Goal: Task Accomplishment & Management: Use online tool/utility

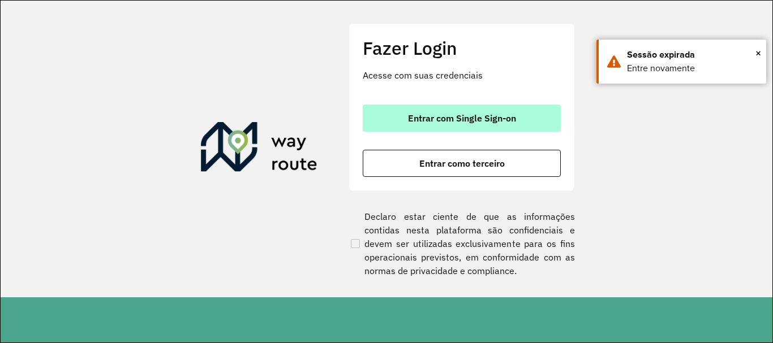
drag, startPoint x: 456, startPoint y: 114, endPoint x: 470, endPoint y: 118, distance: 14.1
click at [457, 114] on span "Entrar com Single Sign-on" at bounding box center [462, 118] width 108 height 9
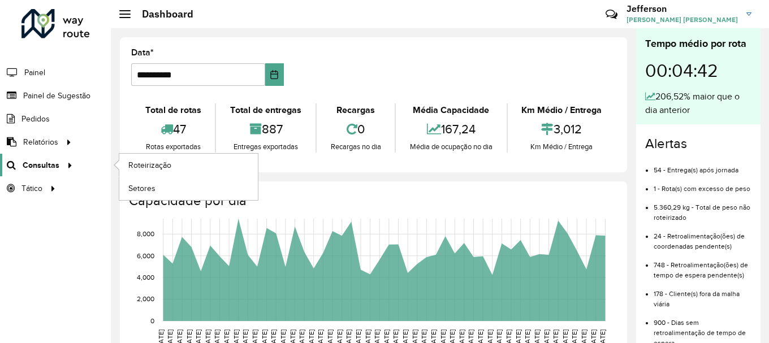
click at [66, 166] on icon at bounding box center [68, 164] width 10 height 17
click at [148, 168] on span "Roteirização" at bounding box center [151, 166] width 46 height 12
click at [141, 191] on span "Setores" at bounding box center [142, 189] width 28 height 12
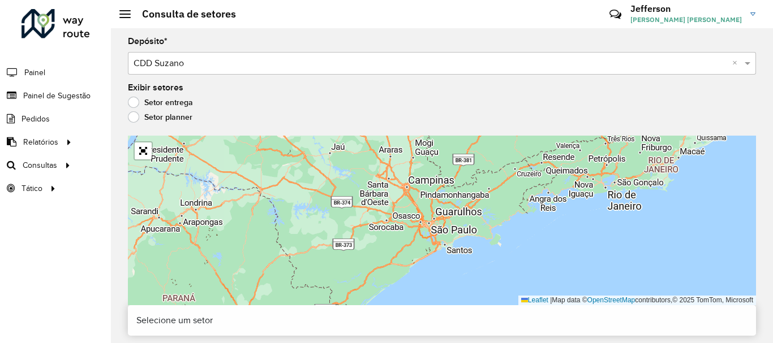
click at [137, 119] on label "Setor planner" at bounding box center [160, 116] width 64 height 11
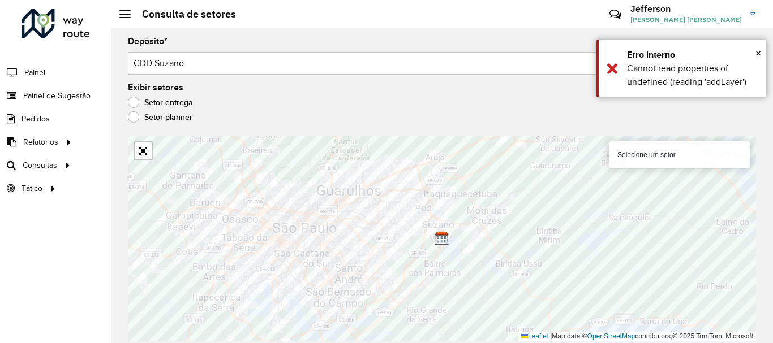
click at [134, 100] on label "Setor entrega" at bounding box center [160, 102] width 65 height 11
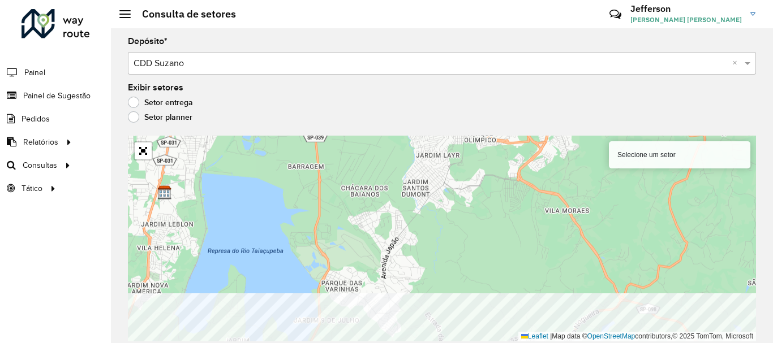
click at [378, 343] on html "Aguarde... Pop-up bloqueado! Seu navegador bloqueou automáticamente a abertura …" at bounding box center [386, 171] width 773 height 343
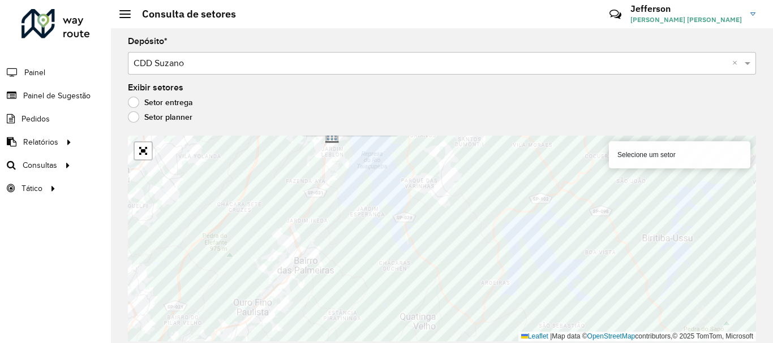
click at [134, 119] on label "Setor planner" at bounding box center [160, 116] width 64 height 11
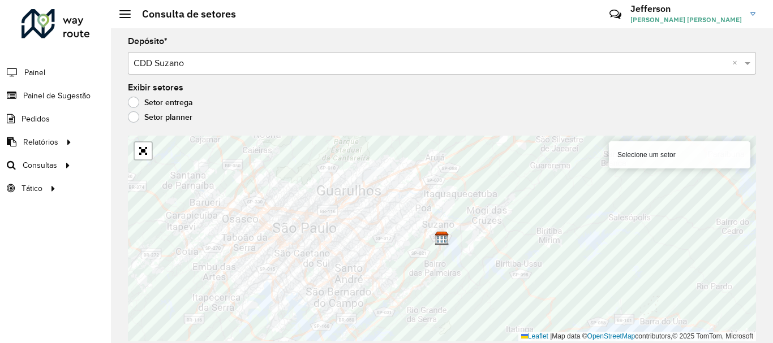
click at [134, 102] on label "Setor entrega" at bounding box center [160, 102] width 65 height 11
click at [144, 152] on link "Abrir mapa em tela cheia" at bounding box center [143, 151] width 17 height 17
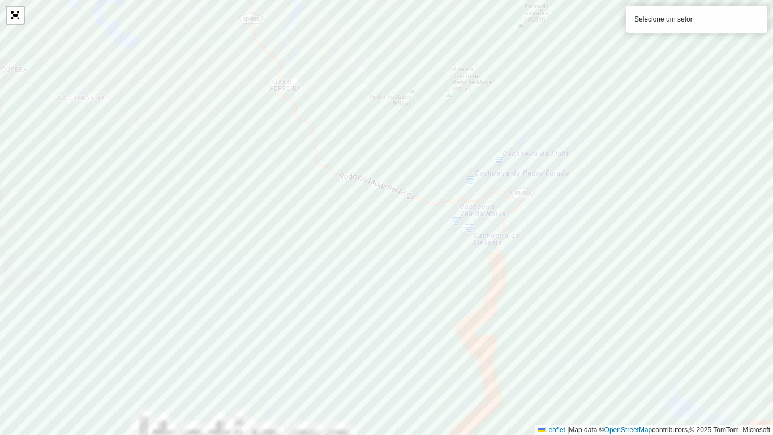
click at [678, 343] on div "Selecione um setor Leaflet | Map data © OpenStreetMap contributors,© 2025 TomTo…" at bounding box center [386, 217] width 773 height 435
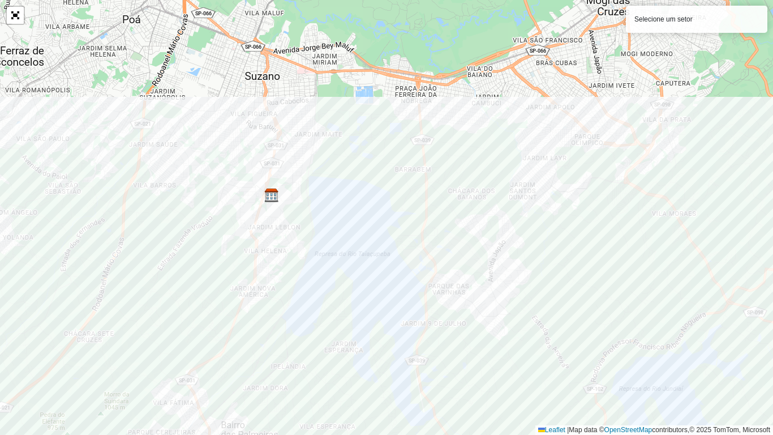
click at [571, 343] on div "Selecione um setor Leaflet | Map data © OpenStreetMap contributors,© 2025 TomTo…" at bounding box center [386, 217] width 773 height 435
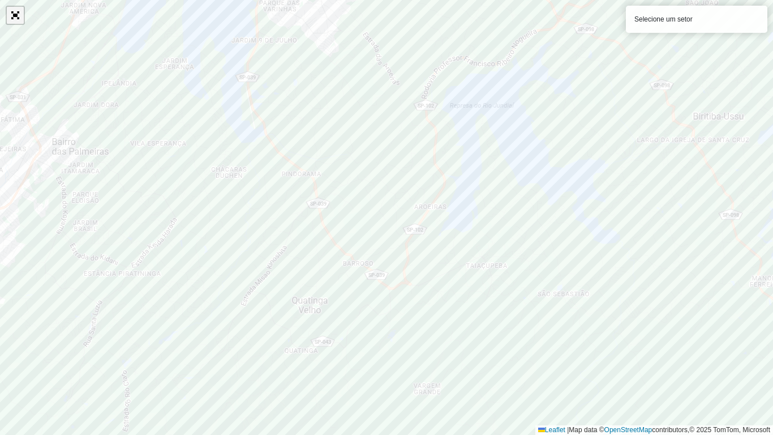
click at [17, 16] on link "Abrir mapa em tela cheia" at bounding box center [15, 15] width 17 height 17
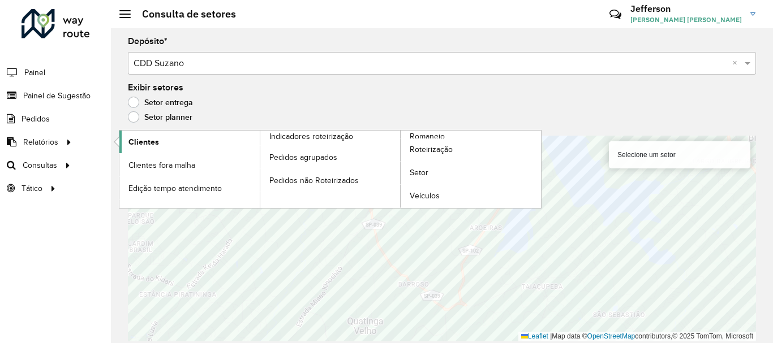
click at [145, 140] on span "Clientes" at bounding box center [143, 142] width 31 height 12
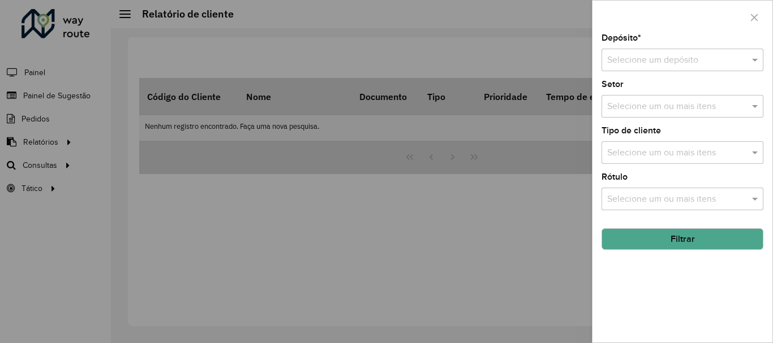
click at [715, 53] on div "Selecione um depósito" at bounding box center [682, 60] width 162 height 23
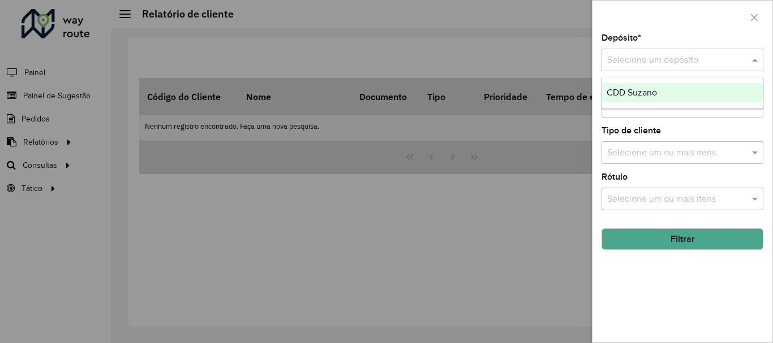
click at [655, 95] on span "CDD Suzano" at bounding box center [631, 93] width 50 height 10
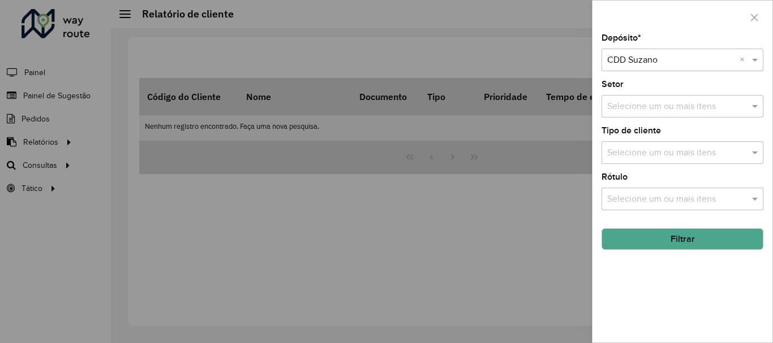
click at [742, 107] on input "text" at bounding box center [676, 107] width 145 height 14
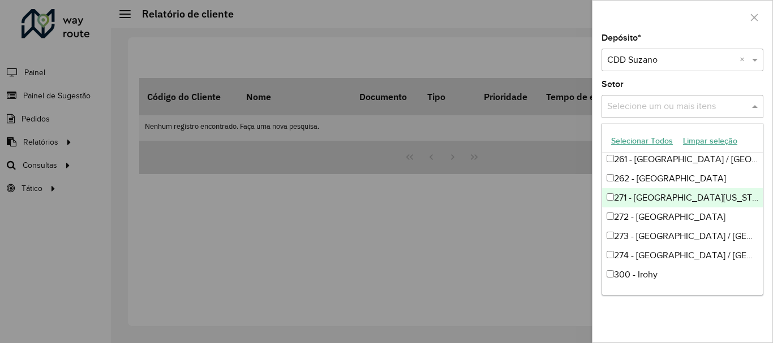
scroll to position [509, 0]
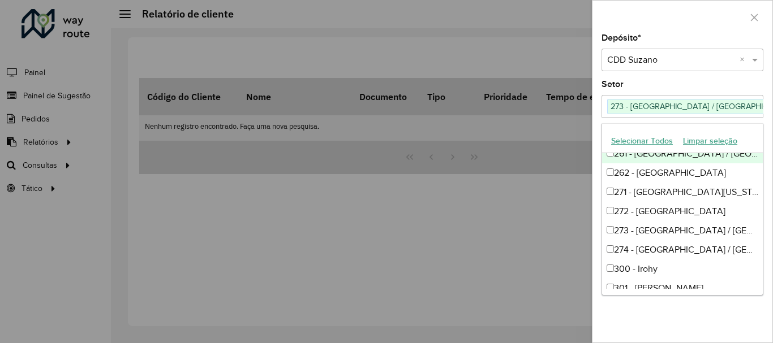
click at [705, 23] on div at bounding box center [682, 17] width 180 height 33
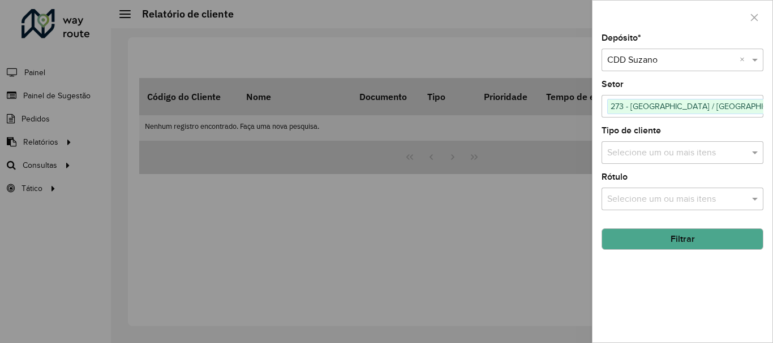
click at [669, 153] on input "text" at bounding box center [676, 154] width 145 height 14
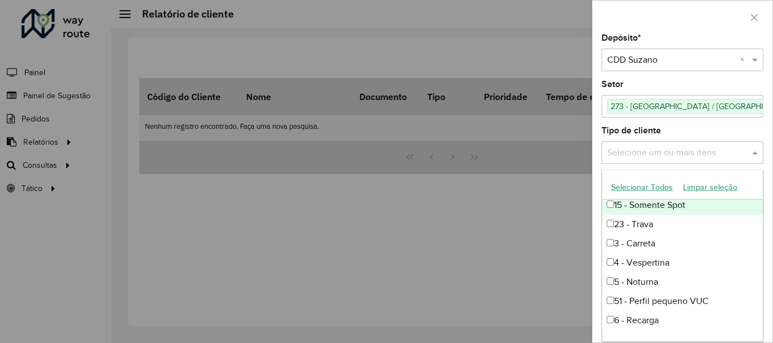
scroll to position [0, 0]
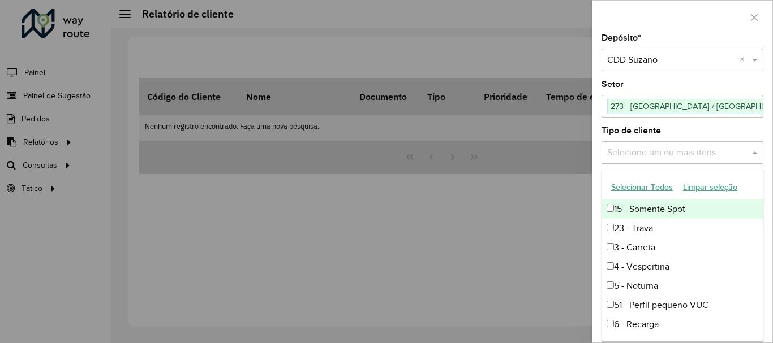
click at [650, 187] on button "Selecionar Todos" at bounding box center [642, 188] width 72 height 18
click at [525, 226] on div at bounding box center [386, 171] width 773 height 343
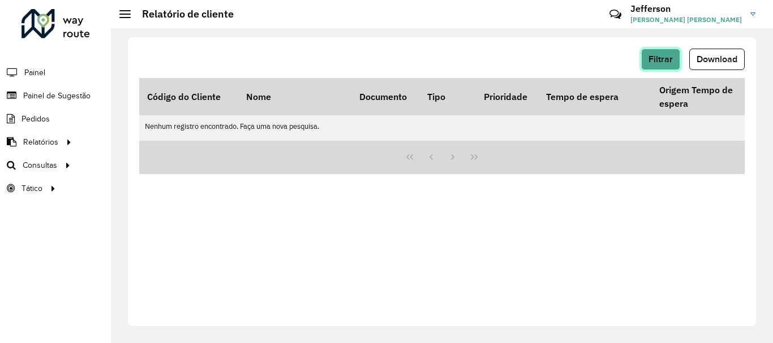
click at [665, 57] on span "Filtrar" at bounding box center [660, 59] width 24 height 10
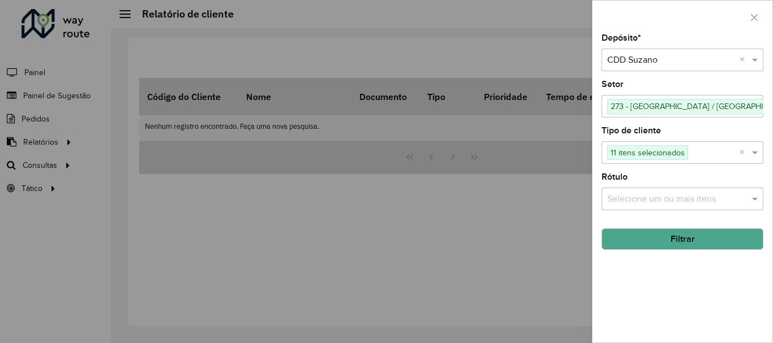
click at [511, 42] on div at bounding box center [386, 171] width 773 height 343
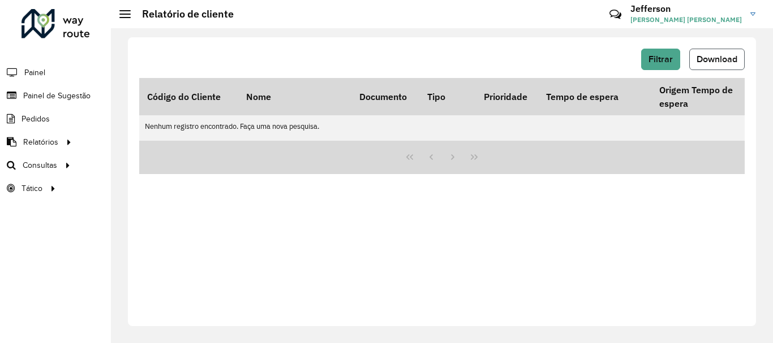
click at [731, 55] on span "Download" at bounding box center [716, 59] width 41 height 10
click at [719, 59] on span "Download" at bounding box center [716, 59] width 41 height 10
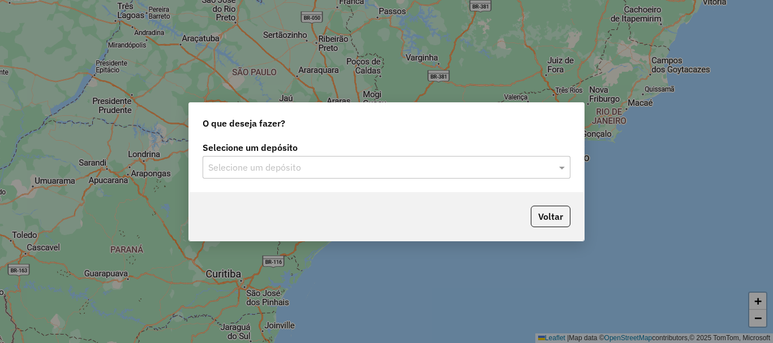
click at [518, 174] on input "text" at bounding box center [375, 168] width 334 height 14
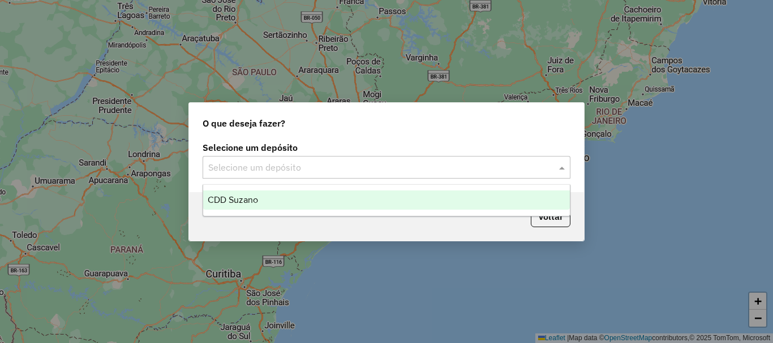
click at [364, 198] on div "CDD Suzano" at bounding box center [386, 200] width 367 height 19
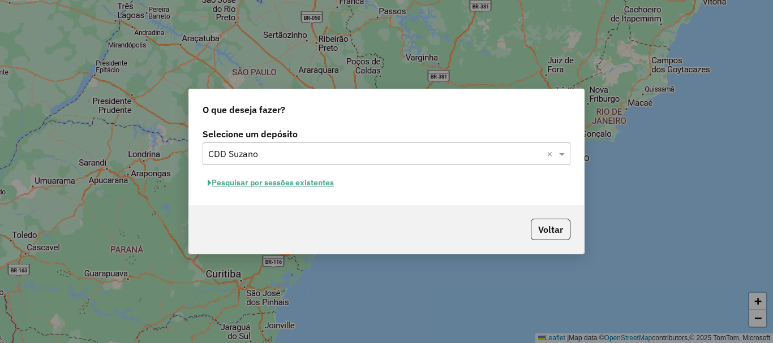
click at [321, 182] on button "Pesquisar por sessões existentes" at bounding box center [271, 183] width 136 height 18
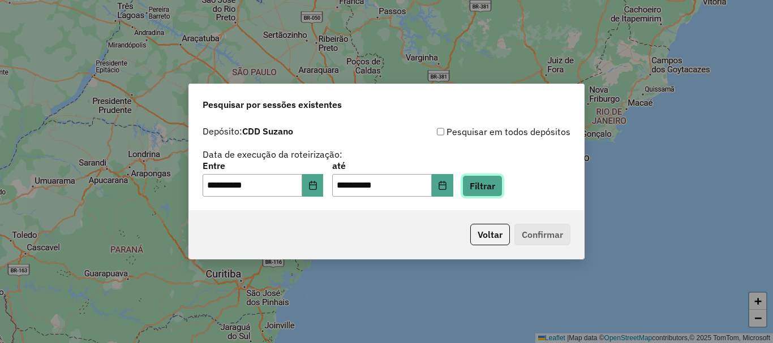
click at [498, 188] on button "Filtrar" at bounding box center [482, 185] width 40 height 21
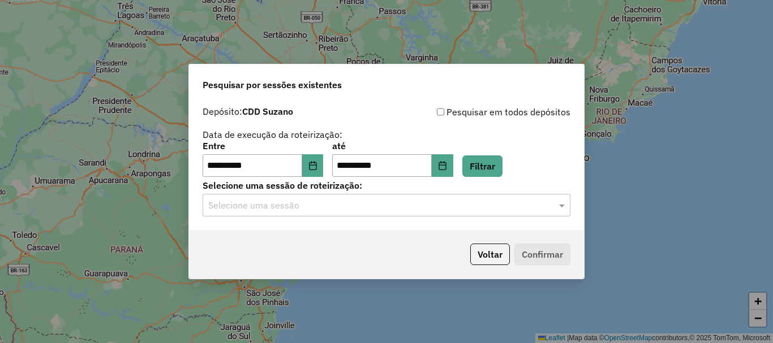
click at [501, 205] on input "text" at bounding box center [375, 206] width 334 height 14
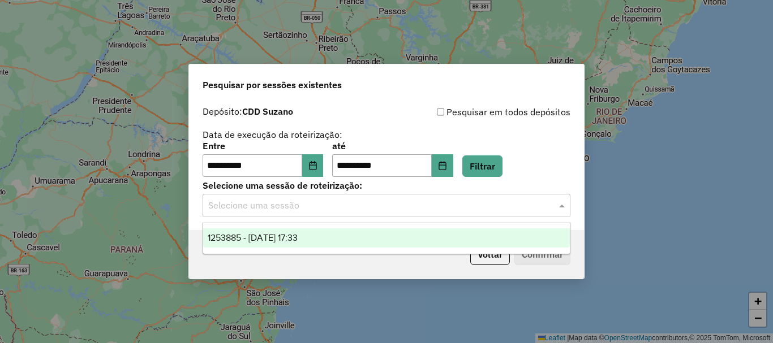
click at [399, 243] on div "1253885 - 27/08/2025 17:33" at bounding box center [386, 238] width 367 height 19
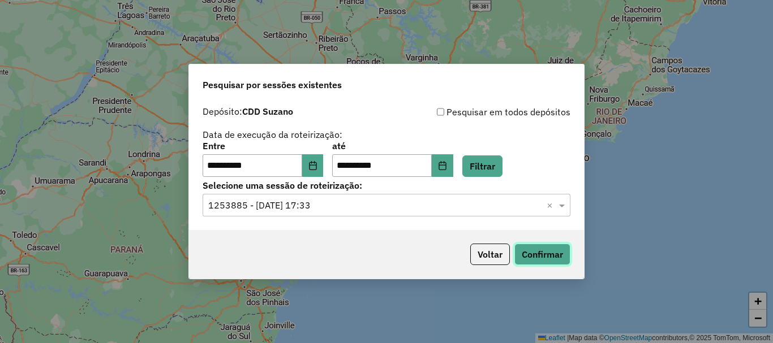
click at [539, 256] on button "Confirmar" at bounding box center [542, 254] width 56 height 21
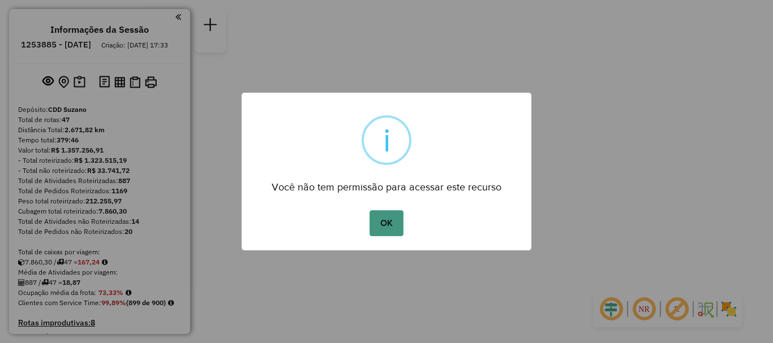
click at [385, 219] on button "OK" at bounding box center [385, 223] width 33 height 26
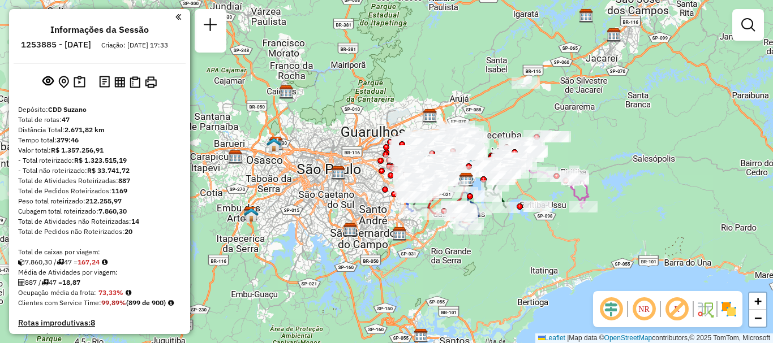
drag, startPoint x: 548, startPoint y: 187, endPoint x: 627, endPoint y: 196, distance: 80.2
click at [627, 196] on div "Janela de atendimento Grade de atendimento Capacidade Transportadoras Veículos …" at bounding box center [386, 171] width 773 height 343
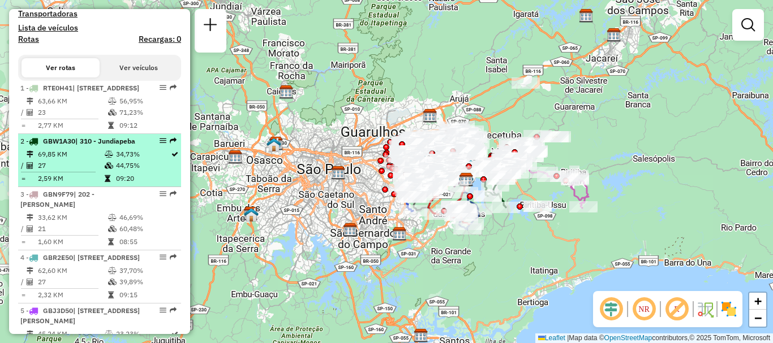
select select "**********"
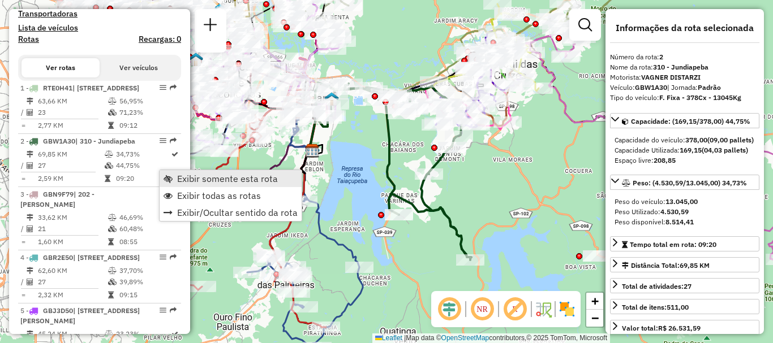
click at [224, 177] on span "Exibir somente esta rota" at bounding box center [227, 178] width 101 height 9
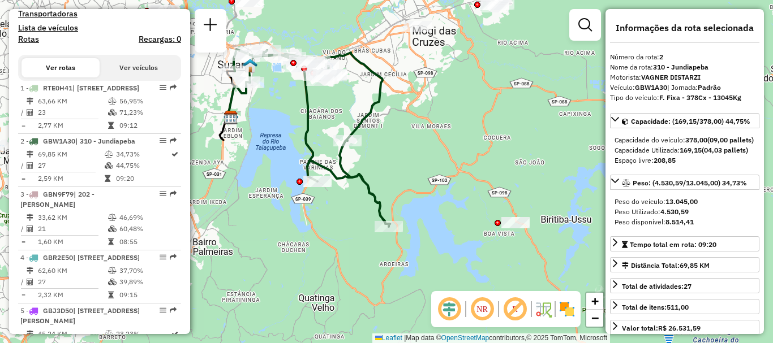
drag, startPoint x: 360, startPoint y: 170, endPoint x: 279, endPoint y: 136, distance: 88.0
click at [279, 136] on div "Janela de atendimento Grade de atendimento Capacidade Transportadoras Veículos …" at bounding box center [386, 171] width 773 height 343
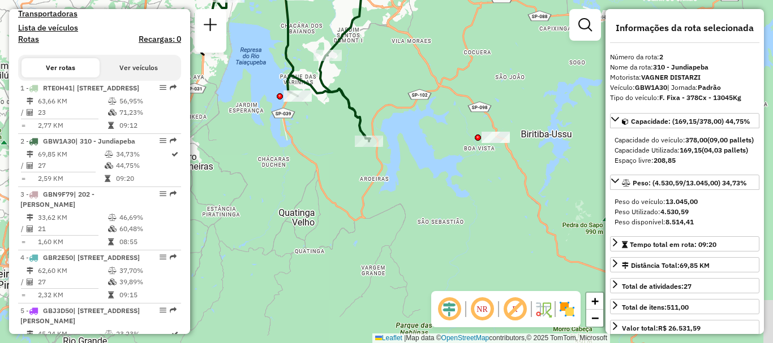
drag, startPoint x: 449, startPoint y: 177, endPoint x: 428, endPoint y: 91, distance: 87.8
click at [428, 91] on div "Janela de atendimento Grade de atendimento Capacidade Transportadoras Veículos …" at bounding box center [386, 171] width 773 height 343
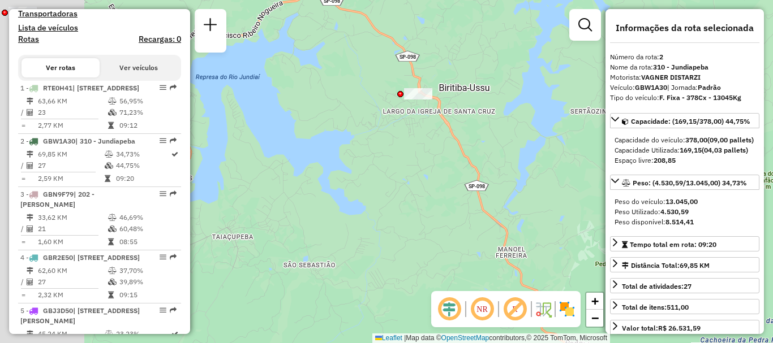
drag, startPoint x: 433, startPoint y: 150, endPoint x: 654, endPoint y: 193, distance: 224.9
click at [654, 193] on hb-router-mapa "Informações da Sessão 1253885 - [DATE] Criação: [DATE] 17:33 Depósito: CDD Suza…" at bounding box center [386, 171] width 773 height 343
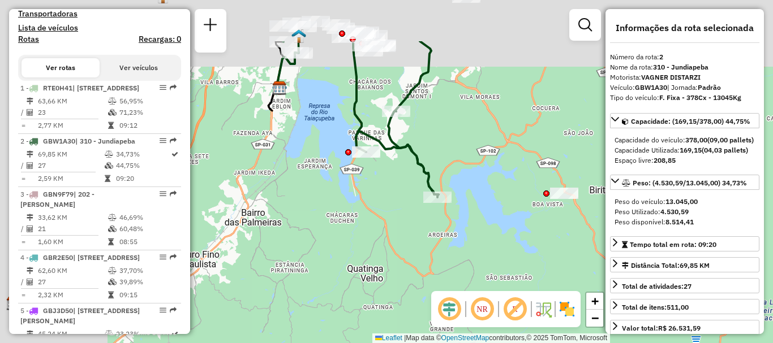
drag, startPoint x: 392, startPoint y: 136, endPoint x: 533, endPoint y: 217, distance: 162.7
click at [533, 217] on div "Janela de atendimento Grade de atendimento Capacidade Transportadoras Veículos …" at bounding box center [386, 171] width 773 height 343
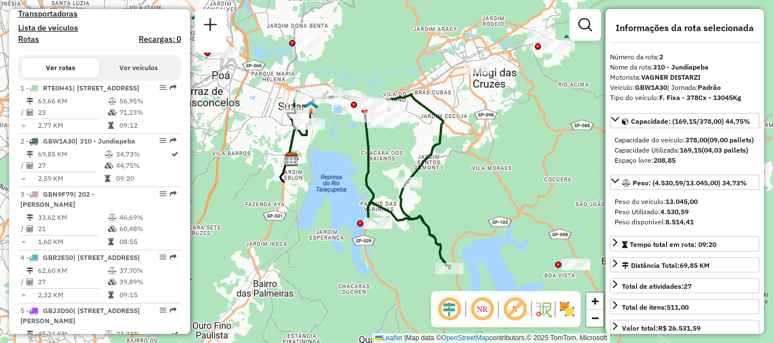
drag, startPoint x: 471, startPoint y: 137, endPoint x: 466, endPoint y: 203, distance: 65.9
click at [466, 203] on div "Janela de atendimento Grade de atendimento Capacidade Transportadoras Veículos …" at bounding box center [386, 171] width 773 height 343
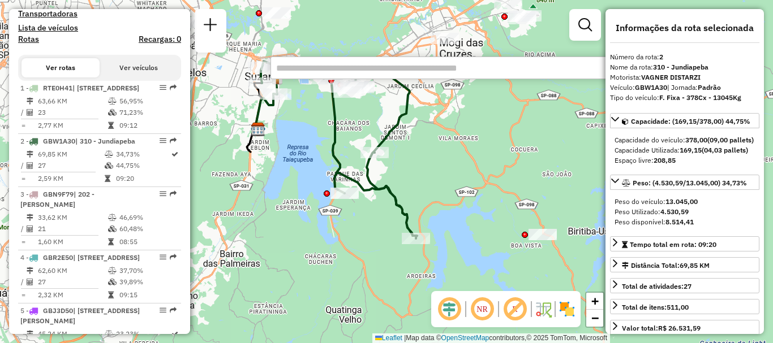
drag, startPoint x: 523, startPoint y: 206, endPoint x: 507, endPoint y: 165, distance: 43.7
click at [507, 165] on div "Janela de atendimento Grade de atendimento Capacidade Transportadoras Veículos …" at bounding box center [386, 171] width 773 height 343
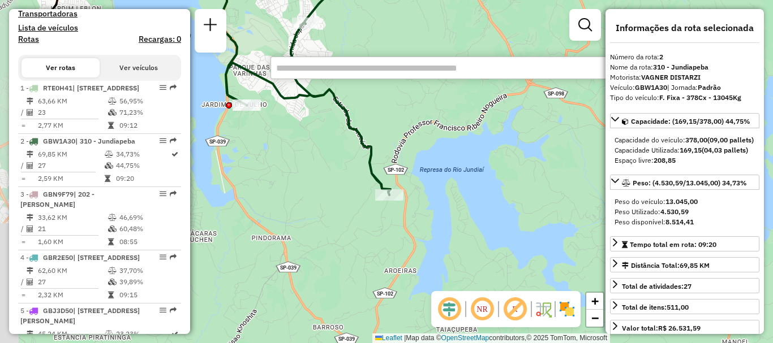
drag, startPoint x: 461, startPoint y: 196, endPoint x: 518, endPoint y: 194, distance: 56.6
click at [518, 194] on div "Janela de atendimento Grade de atendimento Capacidade Transportadoras Veículos …" at bounding box center [386, 171] width 773 height 343
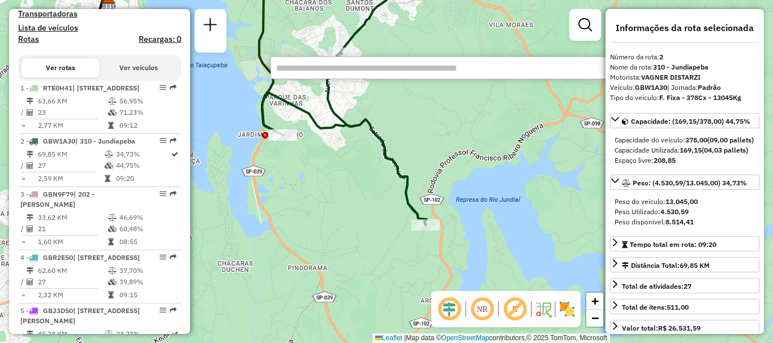
drag, startPoint x: 281, startPoint y: 144, endPoint x: 332, endPoint y: 193, distance: 71.2
click at [332, 193] on div "Janela de atendimento Grade de atendimento Capacidade Transportadoras Veículos …" at bounding box center [386, 171] width 773 height 343
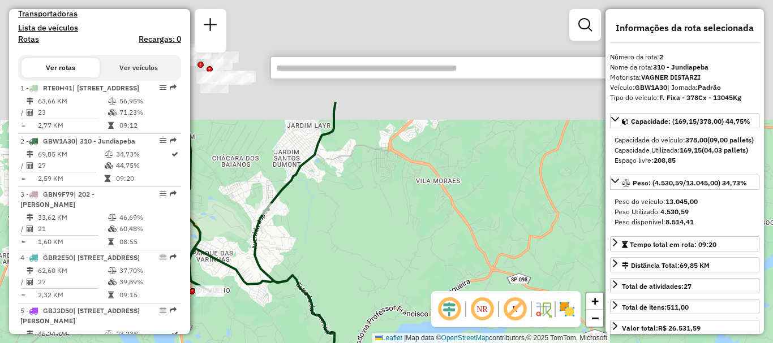
drag, startPoint x: 434, startPoint y: 143, endPoint x: 328, endPoint y: 209, distance: 125.3
click at [346, 281] on div "Janela de atendimento Grade de atendimento Capacidade Transportadoras Veículos …" at bounding box center [386, 171] width 773 height 343
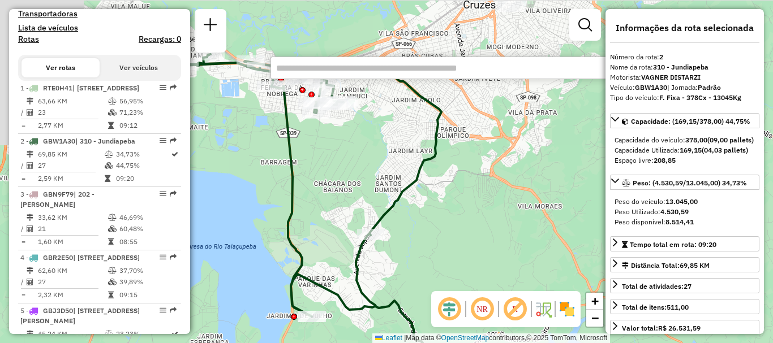
drag, startPoint x: 370, startPoint y: 176, endPoint x: 478, endPoint y: 200, distance: 110.8
click at [478, 200] on div "Janela de atendimento Grade de atendimento Capacidade Transportadoras Veículos …" at bounding box center [386, 171] width 773 height 343
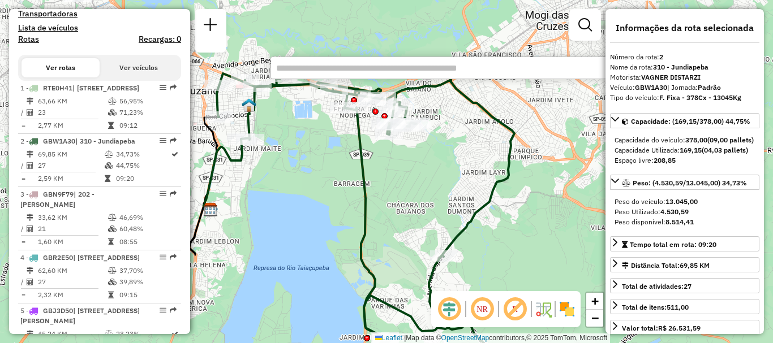
click at [403, 179] on div "Janela de atendimento Grade de atendimento Capacidade Transportadoras Veículos …" at bounding box center [386, 171] width 773 height 343
click at [348, 68] on input "text" at bounding box center [439, 68] width 339 height 23
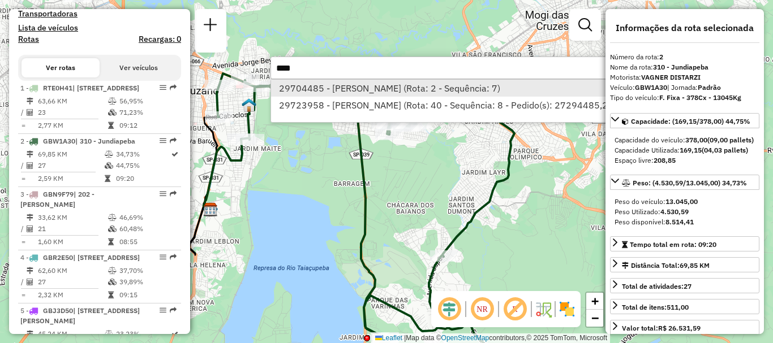
type input "****"
click at [384, 91] on li "29704485 - [PERSON_NAME] (Rota: 2 - Sequência: 7)" at bounding box center [464, 88] width 386 height 17
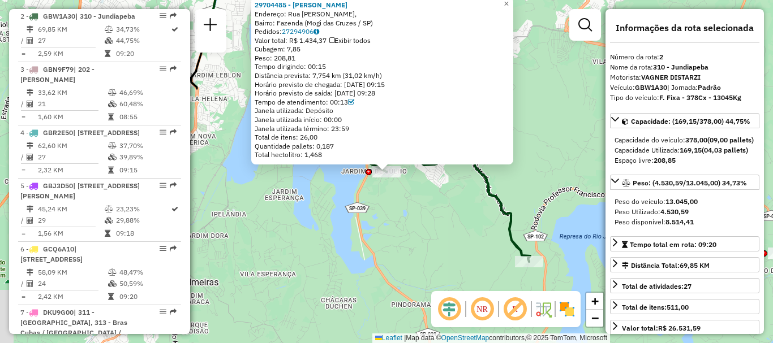
scroll to position [531, 0]
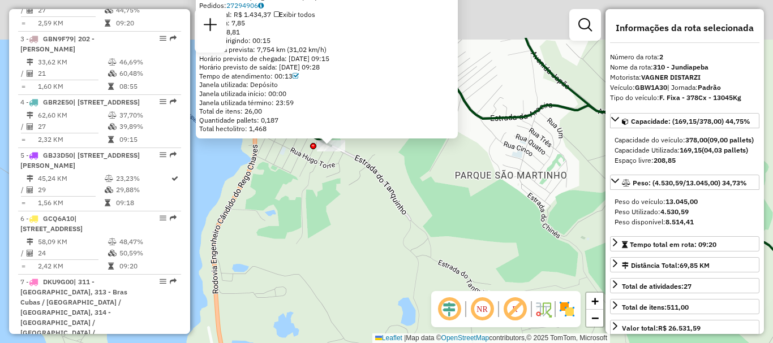
drag, startPoint x: 351, startPoint y: 145, endPoint x: 398, endPoint y: 216, distance: 85.2
click at [398, 216] on div "29704485 - [PERSON_NAME]: Rua [PERSON_NAME], Bairro: Fazenda ([GEOGRAPHIC_DATA]…" at bounding box center [386, 171] width 773 height 343
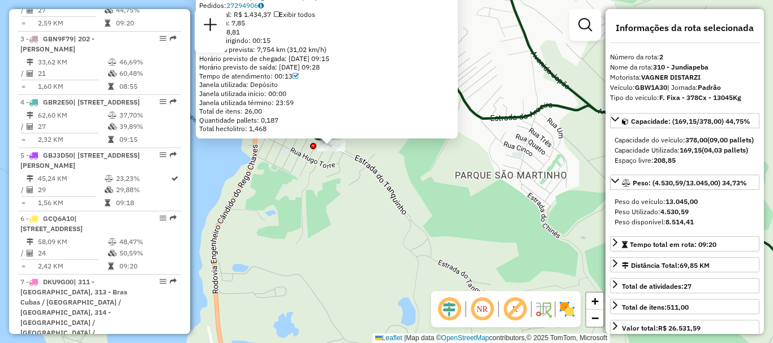
click at [429, 182] on div "29704485 - [PERSON_NAME]: Rua [PERSON_NAME], Bairro: Fazenda ([GEOGRAPHIC_DATA]…" at bounding box center [386, 171] width 773 height 343
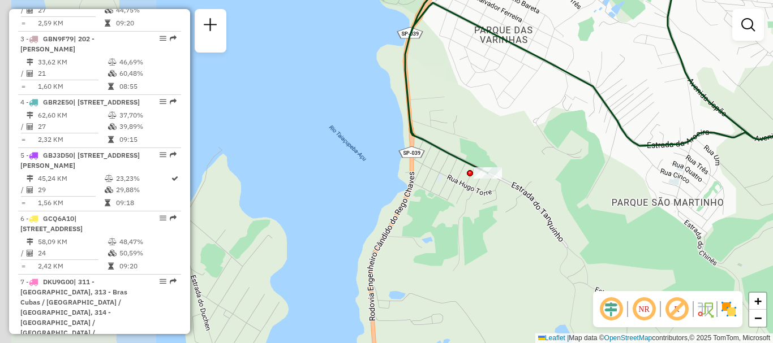
drag, startPoint x: 381, startPoint y: 143, endPoint x: 538, endPoint y: 170, distance: 159.6
click at [538, 170] on div "Janela de atendimento Grade de atendimento Capacidade Transportadoras Veículos …" at bounding box center [386, 171] width 773 height 343
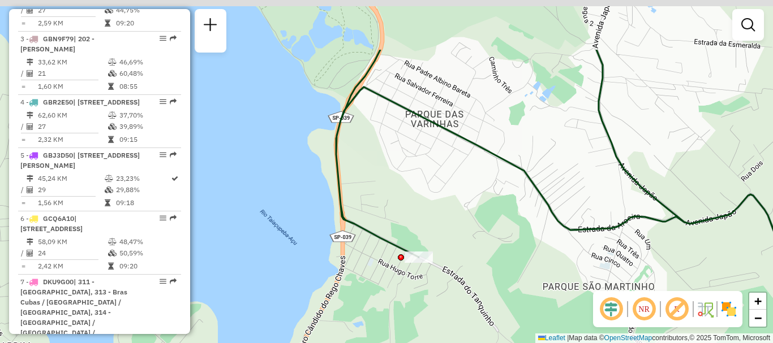
drag, startPoint x: 549, startPoint y: 158, endPoint x: 479, endPoint y: 243, distance: 109.7
click at [479, 243] on div "Janela de atendimento Grade de atendimento Capacidade Transportadoras Veículos …" at bounding box center [386, 171] width 773 height 343
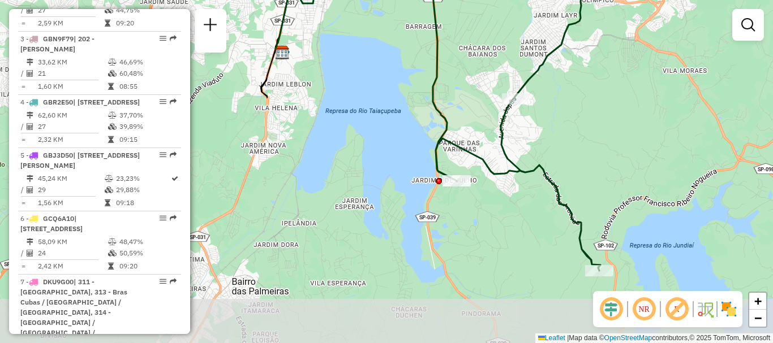
drag, startPoint x: 523, startPoint y: 258, endPoint x: 448, endPoint y: 111, distance: 164.7
click at [448, 111] on div "Janela de atendimento Grade de atendimento Capacidade Transportadoras Veículos …" at bounding box center [386, 171] width 773 height 343
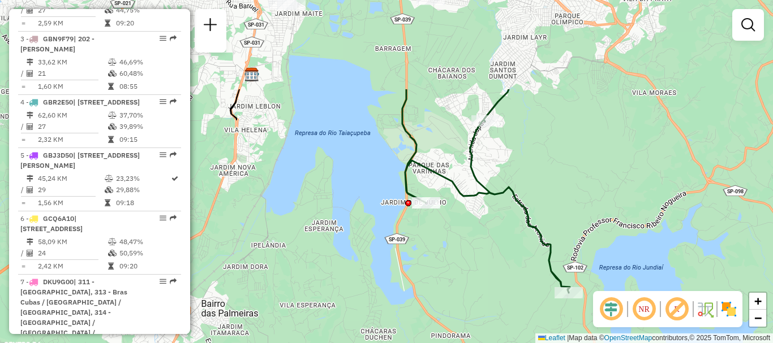
drag, startPoint x: 405, startPoint y: 134, endPoint x: 440, endPoint y: 258, distance: 128.8
click at [440, 258] on div "Janela de atendimento Grade de atendimento Capacidade Transportadoras Veículos …" at bounding box center [386, 171] width 773 height 343
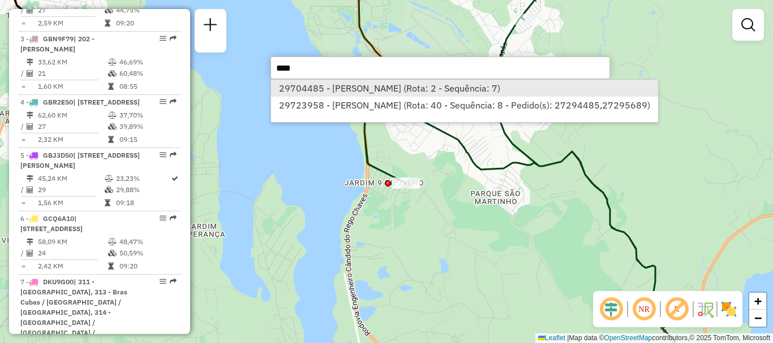
type input "****"
click at [420, 90] on li "29704485 - [PERSON_NAME] (Rota: 2 - Sequência: 7)" at bounding box center [464, 88] width 386 height 17
select select "**********"
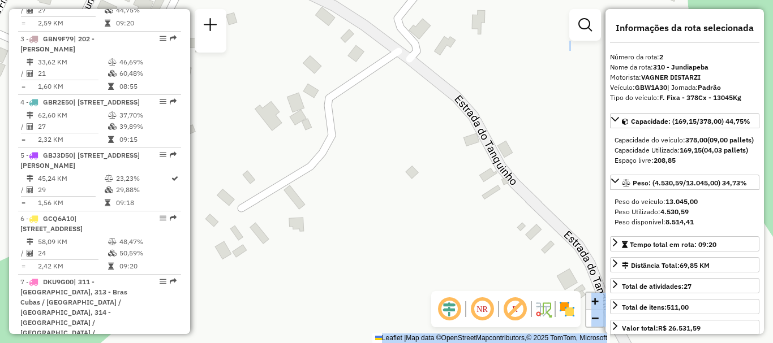
drag, startPoint x: 294, startPoint y: 92, endPoint x: 605, endPoint y: 335, distance: 395.0
click at [605, 335] on div "29704485 - [PERSON_NAME]: Rua [PERSON_NAME], Bairro: Fazenda ([GEOGRAPHIC_DATA]…" at bounding box center [386, 171] width 773 height 343
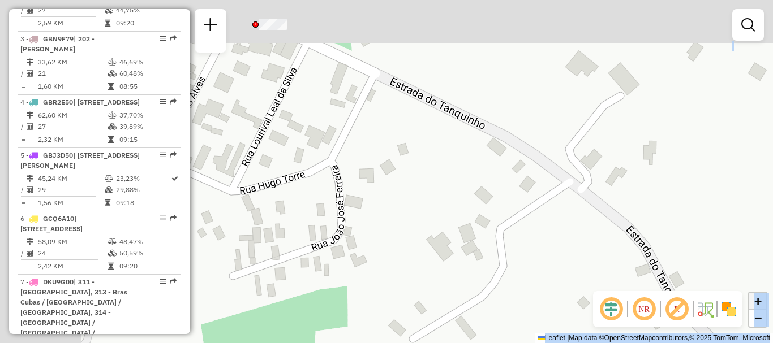
drag, startPoint x: 395, startPoint y: 137, endPoint x: 598, endPoint y: 306, distance: 263.6
click at [598, 306] on hb-router-mapa "Informações da Sessão 1253885 - [DATE] Criação: [DATE] 17:33 Depósito: CDD Suza…" at bounding box center [386, 171] width 773 height 343
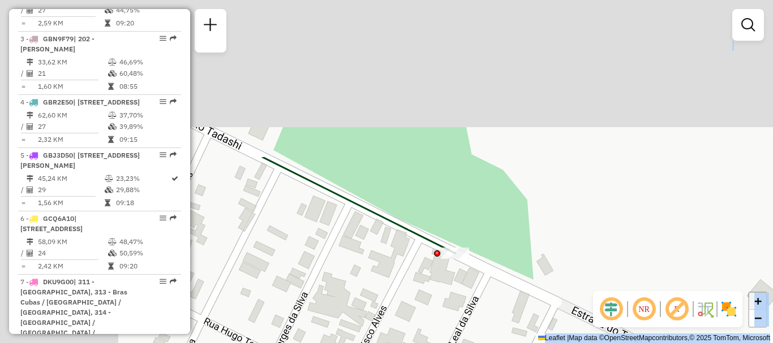
drag, startPoint x: 338, startPoint y: 104, endPoint x: 512, endPoint y: 312, distance: 271.5
click at [517, 329] on div "Janela de atendimento Grade de atendimento Capacidade Transportadoras Veículos …" at bounding box center [386, 171] width 773 height 343
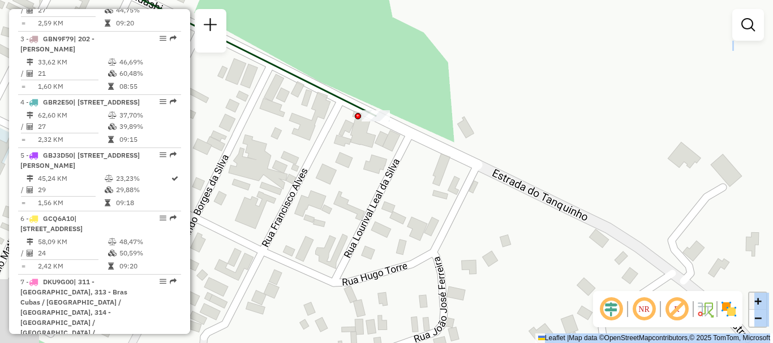
drag, startPoint x: 488, startPoint y: 189, endPoint x: 379, endPoint y: 19, distance: 201.5
click at [379, 19] on div "Janela de atendimento Grade de atendimento Capacidade Transportadoras Veículos …" at bounding box center [386, 171] width 773 height 343
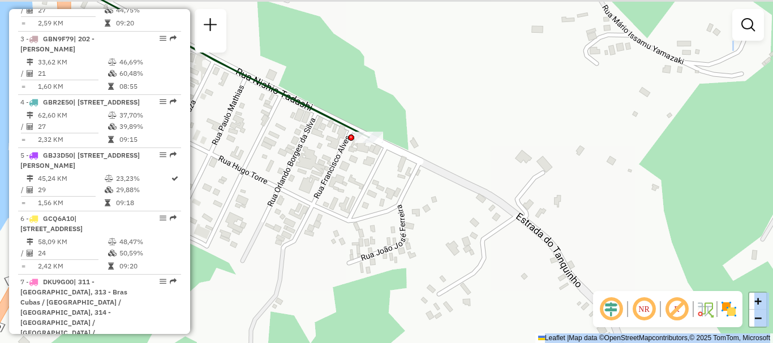
drag, startPoint x: 456, startPoint y: 183, endPoint x: 418, endPoint y: 193, distance: 39.8
click at [418, 193] on div "Janela de atendimento Grade de atendimento Capacidade Transportadoras Veículos …" at bounding box center [386, 171] width 773 height 343
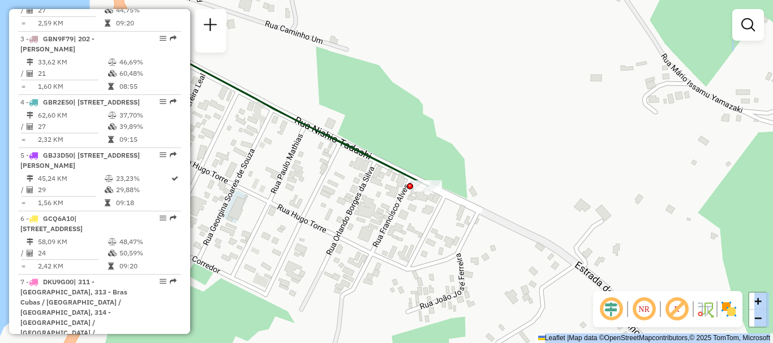
drag, startPoint x: 394, startPoint y: 169, endPoint x: 453, endPoint y: 217, distance: 76.4
click at [453, 217] on div "Janela de atendimento Grade de atendimento Capacidade Transportadoras Veículos …" at bounding box center [386, 171] width 773 height 343
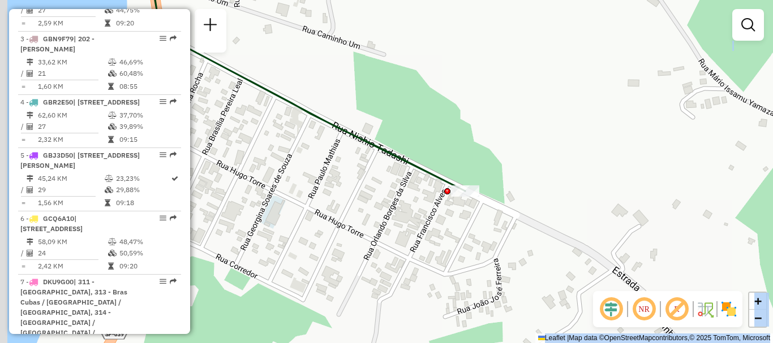
drag, startPoint x: 455, startPoint y: 145, endPoint x: 513, endPoint y: 150, distance: 57.4
click at [513, 150] on div "Janela de atendimento Grade de atendimento Capacidade Transportadoras Veículos …" at bounding box center [386, 171] width 773 height 343
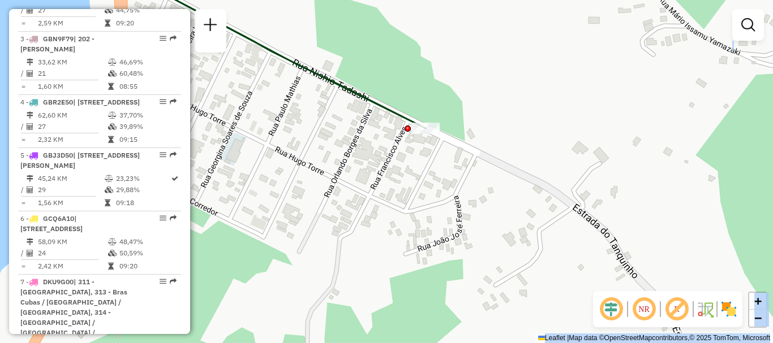
drag, startPoint x: 523, startPoint y: 259, endPoint x: 464, endPoint y: 196, distance: 86.4
click at [464, 196] on div "Janela de atendimento Grade de atendimento Capacidade Transportadoras Veículos …" at bounding box center [386, 171] width 773 height 343
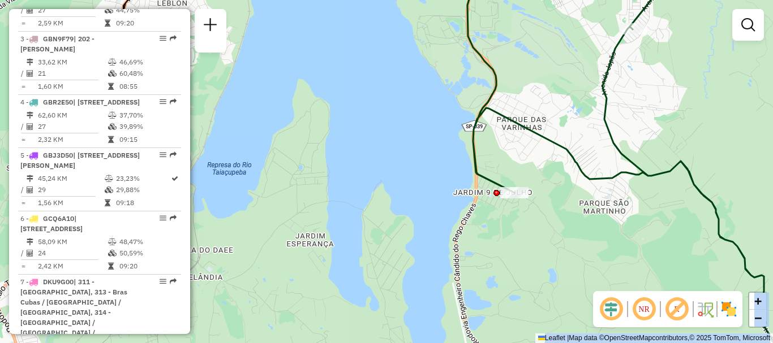
click at [679, 308] on em at bounding box center [676, 309] width 27 height 27
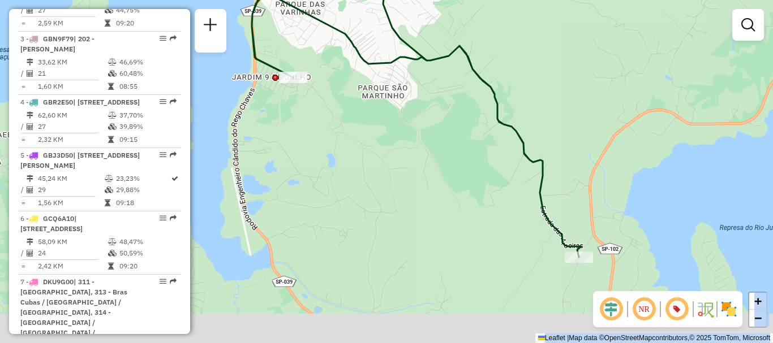
drag, startPoint x: 655, startPoint y: 244, endPoint x: 433, endPoint y: 126, distance: 250.6
click at [433, 126] on div "Janela de atendimento Grade de atendimento Capacidade Transportadoras Veículos …" at bounding box center [386, 171] width 773 height 343
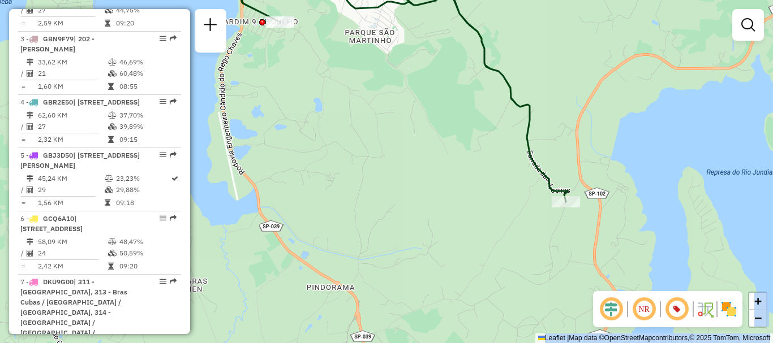
drag, startPoint x: 466, startPoint y: 232, endPoint x: 453, endPoint y: 179, distance: 54.2
click at [453, 179] on div "Janela de atendimento Grade de atendimento Capacidade Transportadoras Veículos …" at bounding box center [386, 171] width 773 height 343
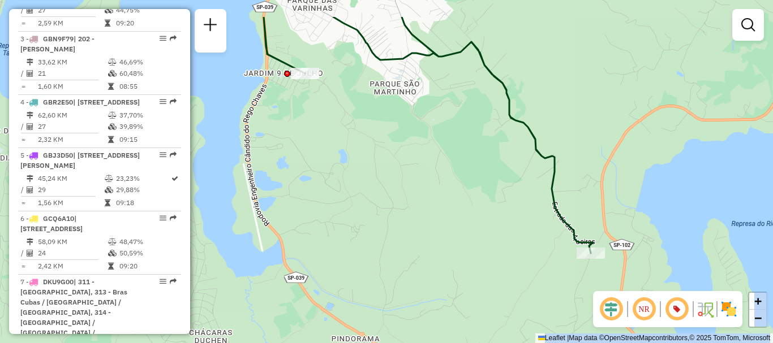
drag, startPoint x: 461, startPoint y: 154, endPoint x: 485, endPoint y: 206, distance: 57.2
click at [485, 206] on div "Janela de atendimento Grade de atendimento Capacidade Transportadoras Veículos …" at bounding box center [386, 171] width 773 height 343
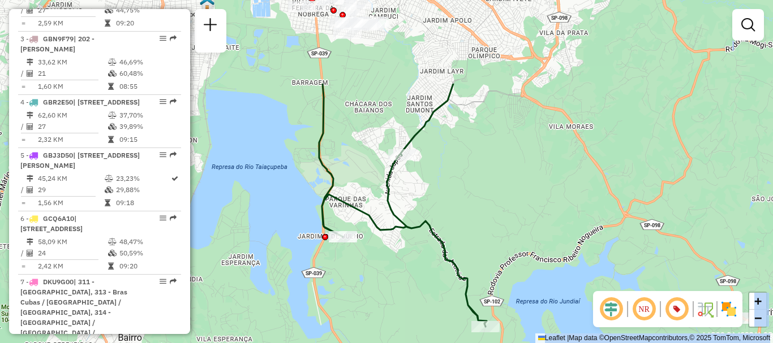
drag, startPoint x: 492, startPoint y: 102, endPoint x: 462, endPoint y: 220, distance: 122.0
click at [462, 220] on div "Janela de atendimento Grade de atendimento Capacidade Transportadoras Veículos …" at bounding box center [386, 171] width 773 height 343
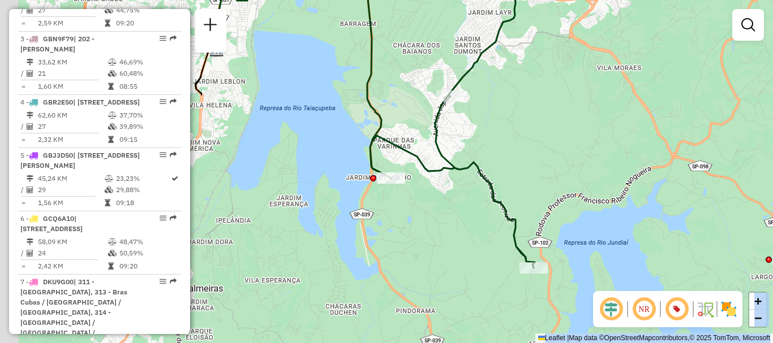
drag, startPoint x: 479, startPoint y: 174, endPoint x: 529, endPoint y: 110, distance: 80.9
click at [529, 110] on div "Janela de atendimento Grade de atendimento Capacidade Transportadoras Veículos …" at bounding box center [386, 171] width 773 height 343
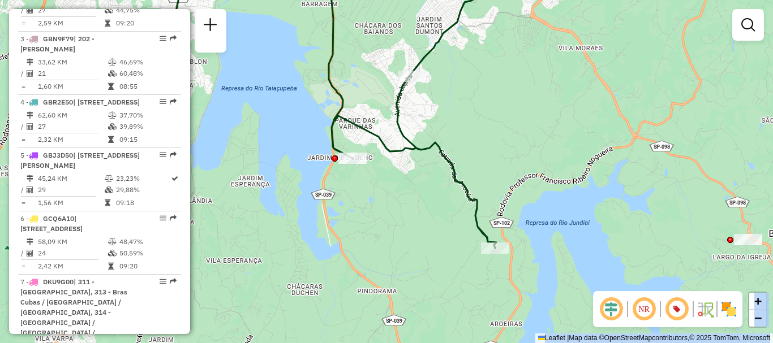
drag, startPoint x: 602, startPoint y: 272, endPoint x: 561, endPoint y: 257, distance: 43.5
click at [561, 257] on div "Janela de atendimento Grade de atendimento Capacidade Transportadoras Veículos …" at bounding box center [386, 171] width 773 height 343
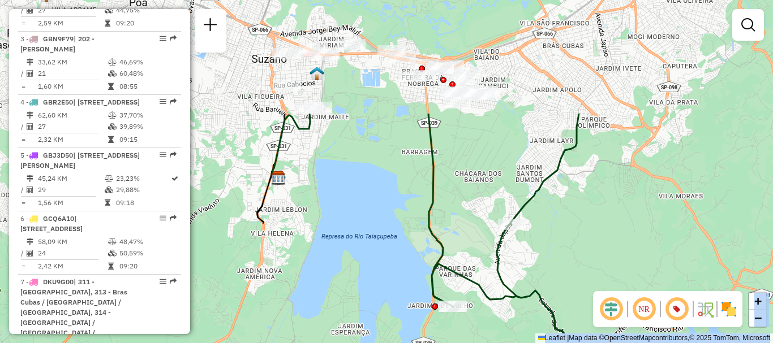
drag, startPoint x: 474, startPoint y: 122, endPoint x: 556, endPoint y: 227, distance: 133.4
click at [556, 227] on icon at bounding box center [512, 255] width 168 height 283
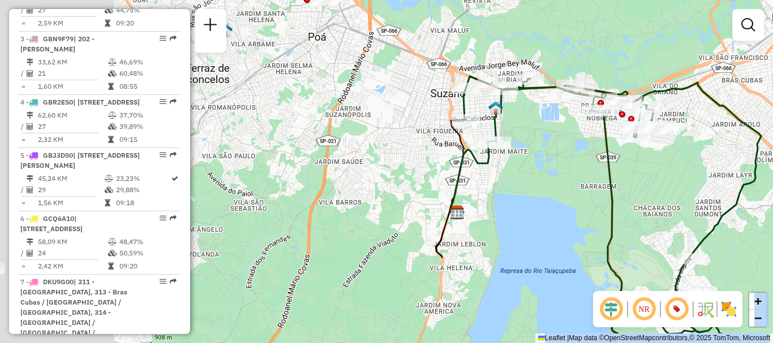
drag, startPoint x: 383, startPoint y: 197, endPoint x: 534, endPoint y: 204, distance: 150.7
click at [534, 204] on div "Janela de atendimento Grade de atendimento Capacidade Transportadoras Veículos …" at bounding box center [386, 171] width 773 height 343
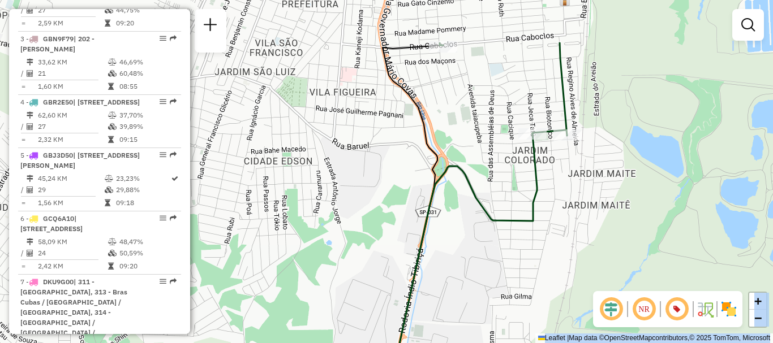
drag, startPoint x: 527, startPoint y: 108, endPoint x: 549, endPoint y: 185, distance: 80.0
click at [549, 185] on div "Janela de atendimento Grade de atendimento Capacidade Transportadoras Veículos …" at bounding box center [386, 171] width 773 height 343
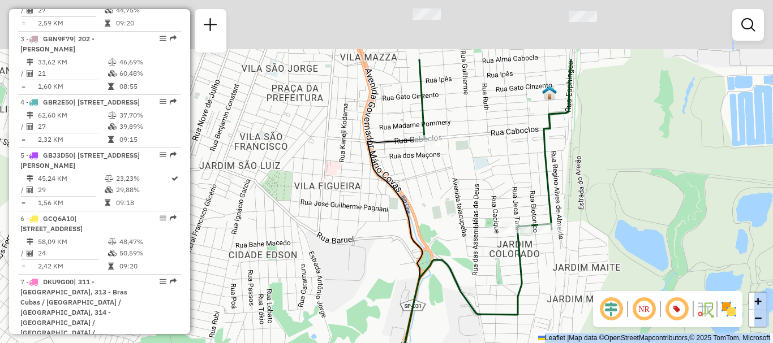
drag, startPoint x: 532, startPoint y: 82, endPoint x: 515, endPoint y: 186, distance: 105.4
click at [515, 185] on div "Janela de atendimento Grade de atendimento Capacidade Transportadoras Veículos …" at bounding box center [386, 171] width 773 height 343
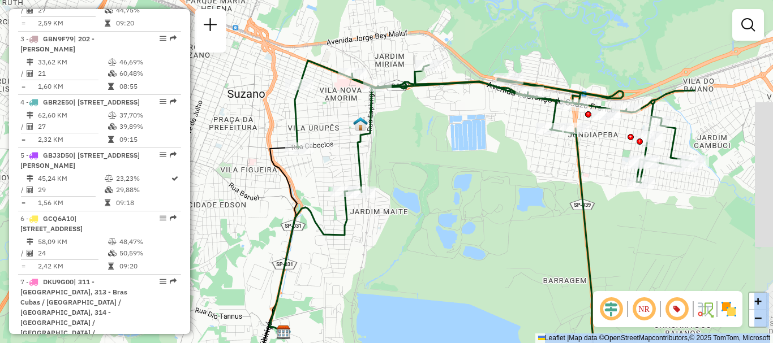
drag, startPoint x: 677, startPoint y: 186, endPoint x: 522, endPoint y: 180, distance: 155.1
click at [522, 180] on div "Janela de atendimento Grade de atendimento Capacidade Transportadoras Veículos …" at bounding box center [386, 171] width 773 height 343
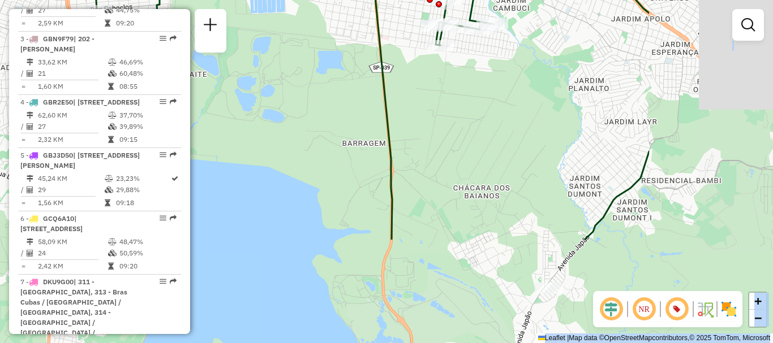
drag, startPoint x: 628, startPoint y: 238, endPoint x: 427, endPoint y: 100, distance: 243.4
click at [427, 100] on div "Janela de atendimento Grade de atendimento Capacidade Transportadoras Veículos …" at bounding box center [386, 171] width 773 height 343
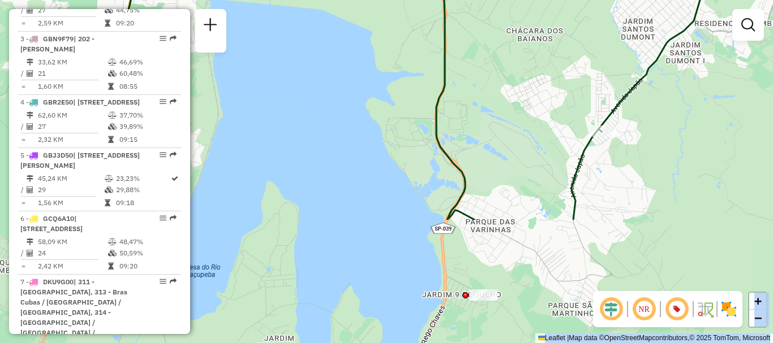
drag, startPoint x: 497, startPoint y: 191, endPoint x: 550, endPoint y: 55, distance: 145.8
click at [550, 55] on div "Janela de atendimento Grade de atendimento Capacidade Transportadoras Veículos …" at bounding box center [386, 171] width 773 height 343
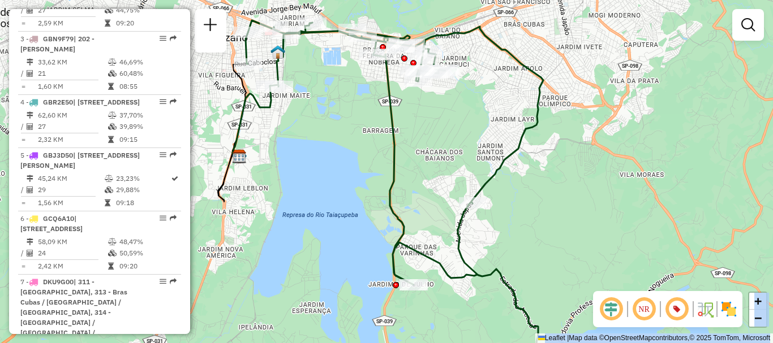
drag, startPoint x: 591, startPoint y: 194, endPoint x: 519, endPoint y: 246, distance: 88.7
click at [519, 246] on div "Janela de atendimento Grade de atendimento Capacidade Transportadoras Veículos …" at bounding box center [386, 171] width 773 height 343
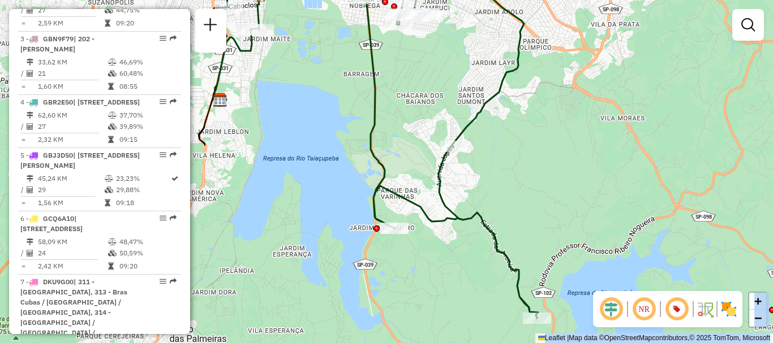
drag, startPoint x: 532, startPoint y: 238, endPoint x: 513, endPoint y: 182, distance: 59.8
click at [513, 182] on div "Janela de atendimento Grade de atendimento Capacidade Transportadoras Veículos …" at bounding box center [386, 171] width 773 height 343
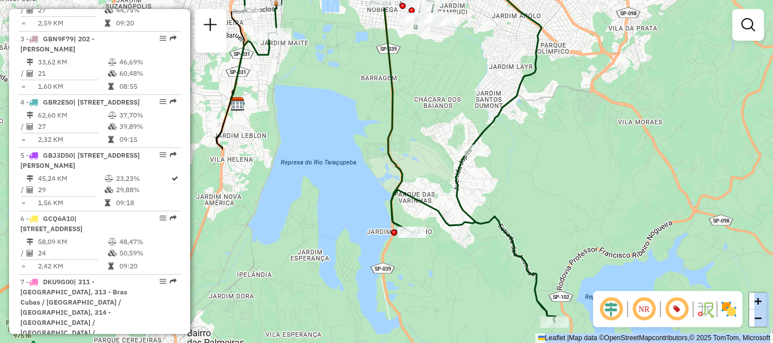
drag, startPoint x: 540, startPoint y: 223, endPoint x: 587, endPoint y: 227, distance: 47.1
click at [587, 227] on div "Janela de atendimento Grade de atendimento Capacidade Transportadoras Veículos …" at bounding box center [386, 171] width 773 height 343
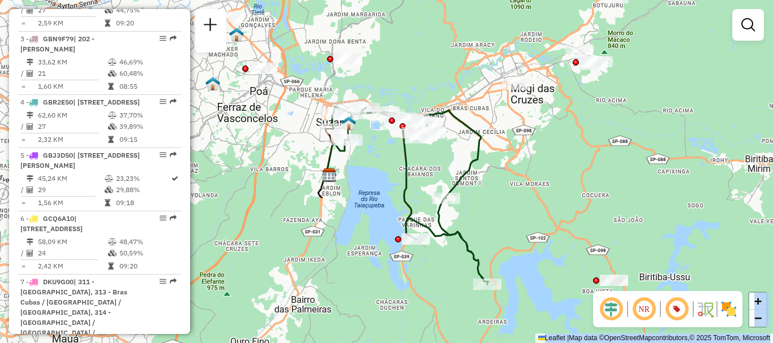
drag, startPoint x: 608, startPoint y: 211, endPoint x: 526, endPoint y: 227, distance: 83.7
click at [526, 227] on div "Janela de atendimento Grade de atendimento Capacidade Transportadoras Veículos …" at bounding box center [386, 171] width 773 height 343
click at [613, 308] on em at bounding box center [610, 309] width 27 height 27
click at [614, 308] on em at bounding box center [610, 309] width 27 height 27
click at [642, 308] on em at bounding box center [643, 309] width 27 height 27
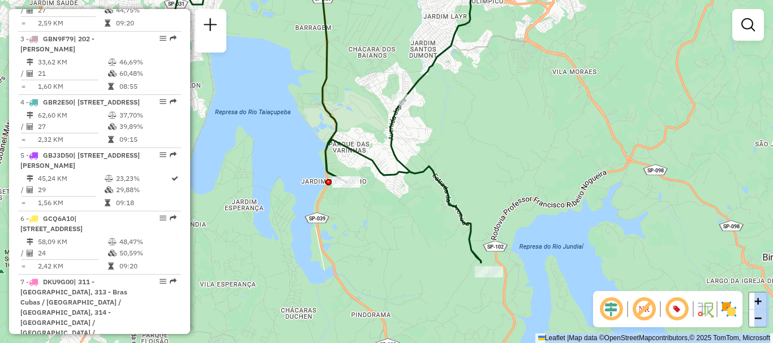
drag, startPoint x: 462, startPoint y: 219, endPoint x: 519, endPoint y: 105, distance: 127.0
click at [519, 105] on div "Janela de atendimento Grade de atendimento Capacidade Transportadoras Veículos …" at bounding box center [386, 171] width 773 height 343
